Goal: Task Accomplishment & Management: Manage account settings

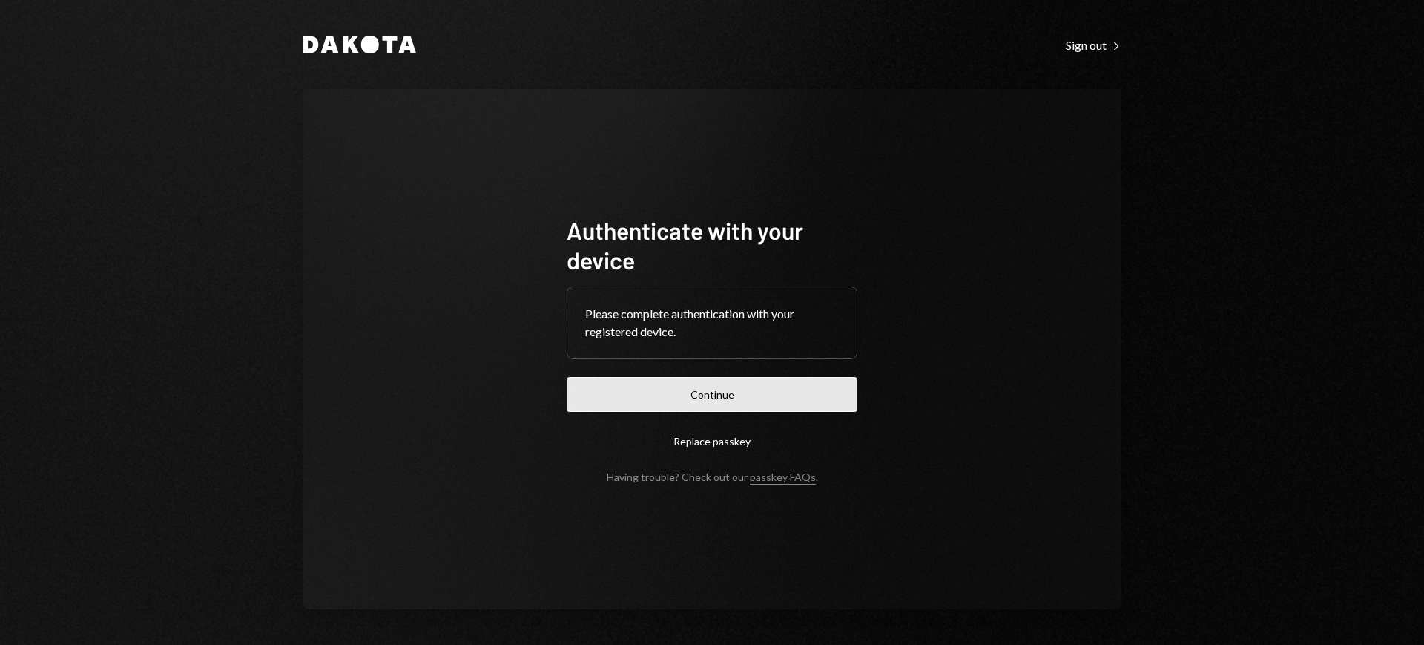
click at [684, 393] on button "Continue" at bounding box center [712, 394] width 291 height 35
click at [1087, 45] on div "Sign out Right Caret" at bounding box center [1094, 45] width 56 height 15
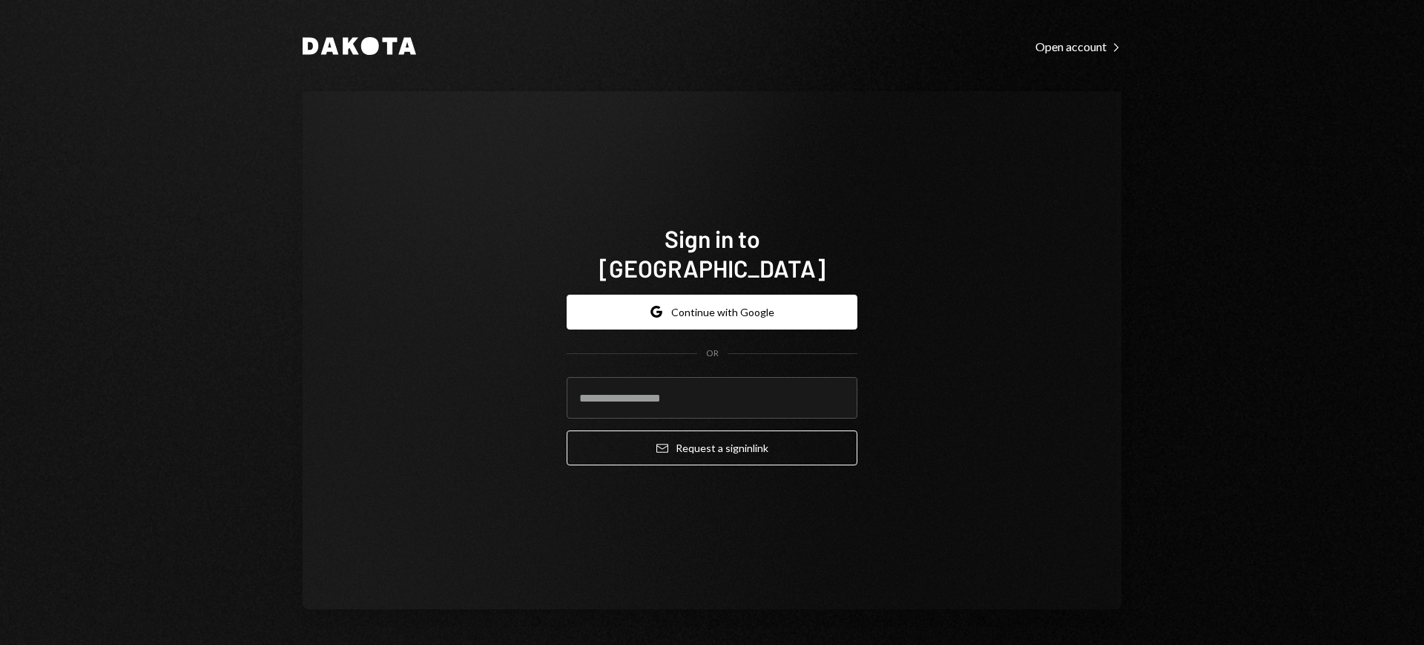
type input "**********"
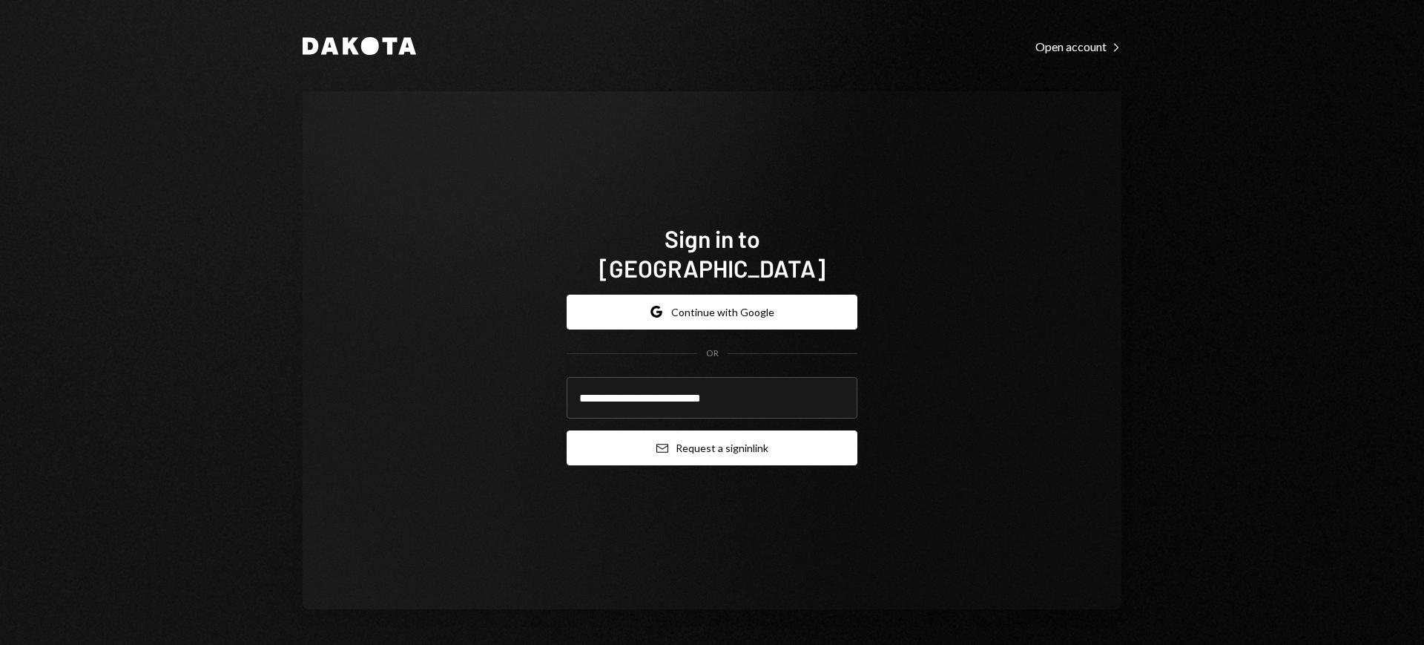
click at [718, 430] on button "Email Request a sign in link" at bounding box center [712, 447] width 291 height 35
